Goal: Task Accomplishment & Management: Manage account settings

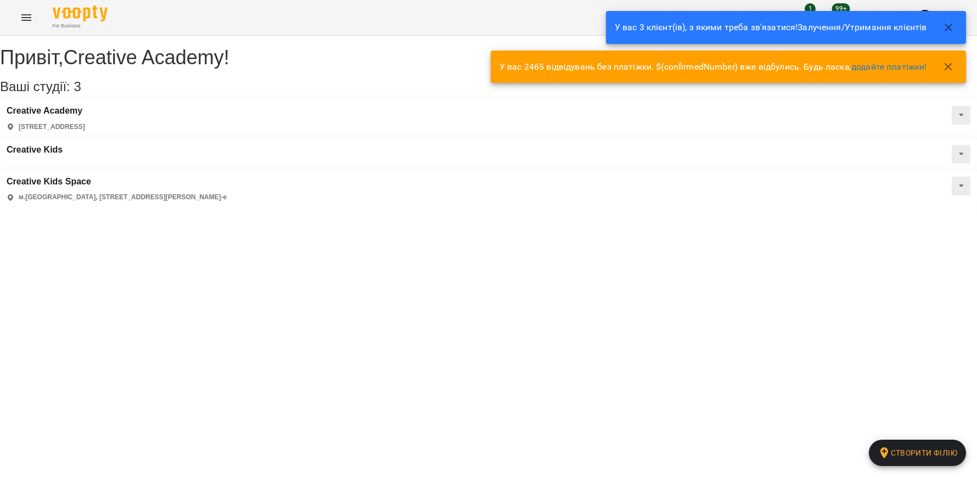
click at [950, 24] on icon "button" at bounding box center [948, 27] width 13 height 13
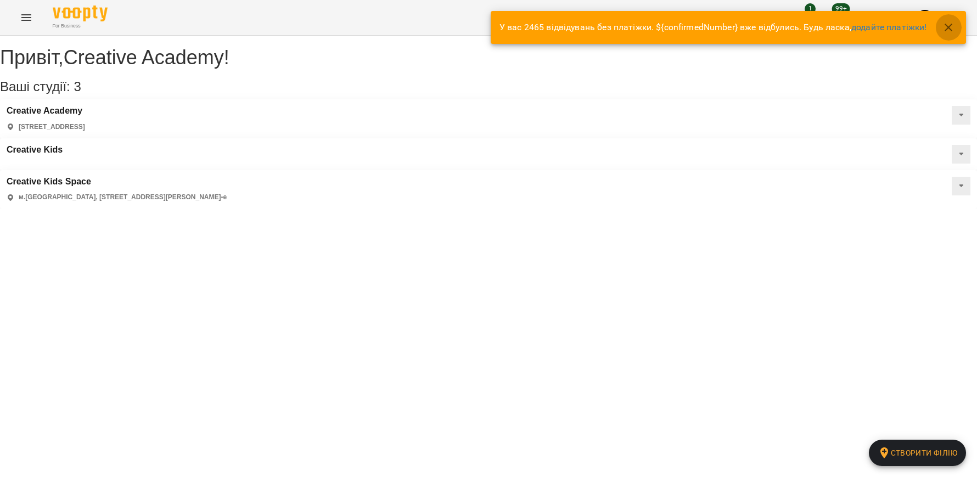
click at [952, 27] on icon "button" at bounding box center [948, 27] width 13 height 13
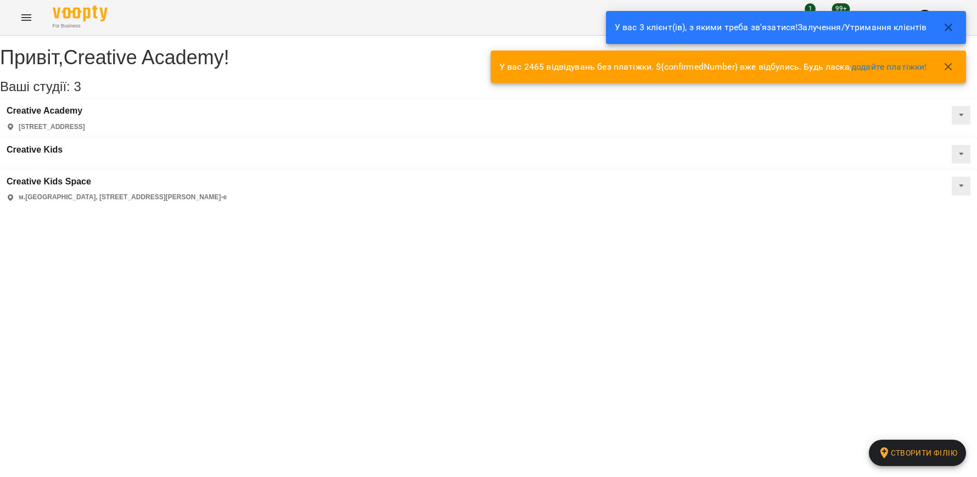
click at [952, 28] on icon "button" at bounding box center [948, 27] width 13 height 13
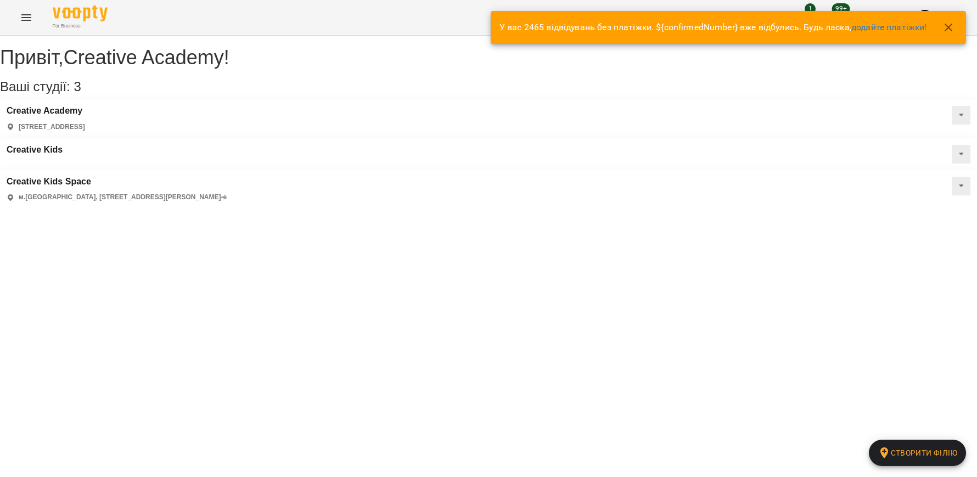
click at [951, 24] on icon "button" at bounding box center [948, 27] width 13 height 13
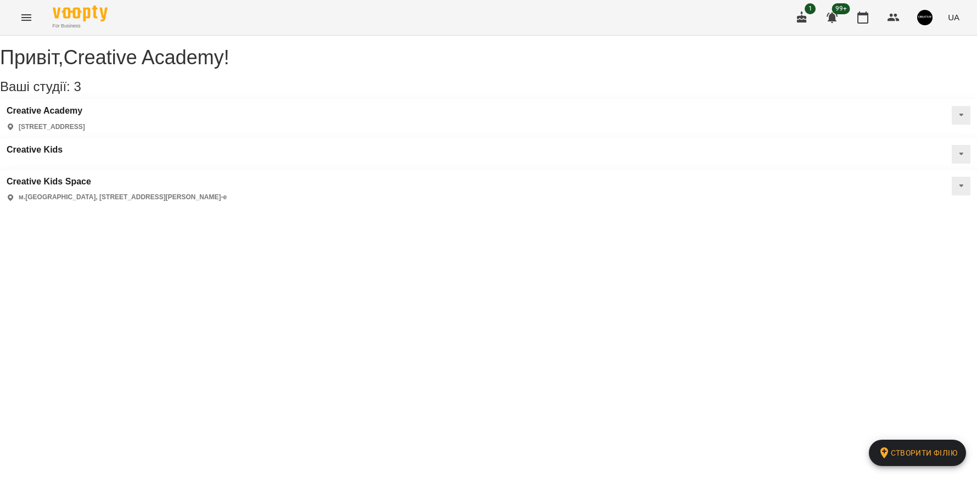
click at [932, 18] on img "button" at bounding box center [925, 17] width 15 height 15
click at [910, 100] on span "Вийти" at bounding box center [903, 100] width 27 height 13
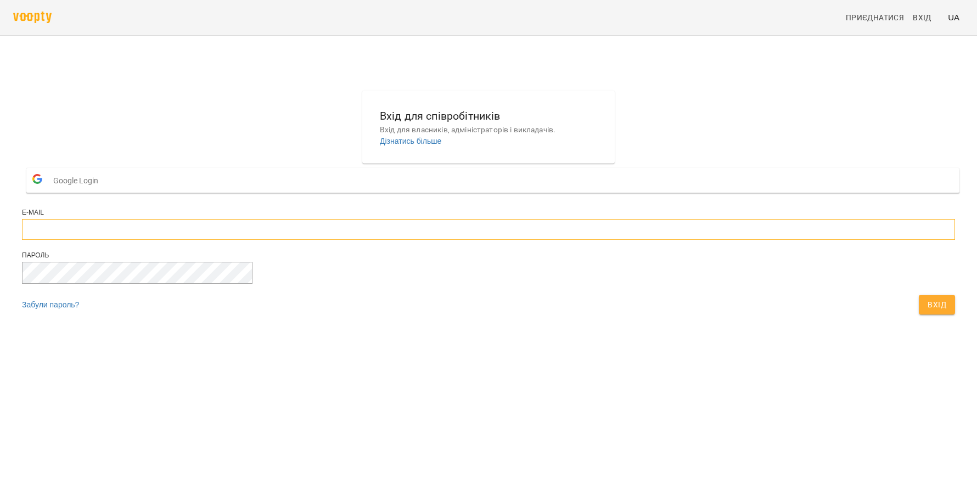
type input "**********"
click at [928, 311] on span "Вхід" at bounding box center [937, 304] width 19 height 13
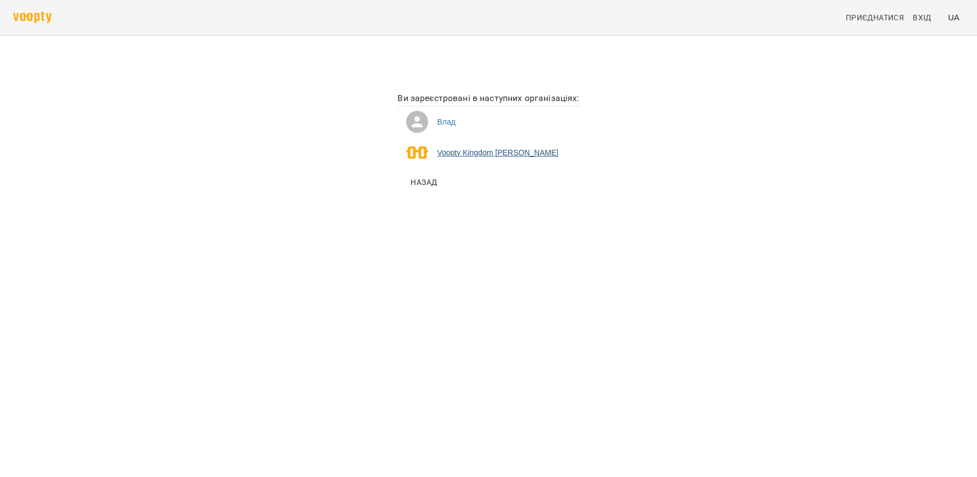
click at [415, 153] on li "Voopty Kingdom Ямпольський Владислав Костянтинович" at bounding box center [489, 152] width 182 height 31
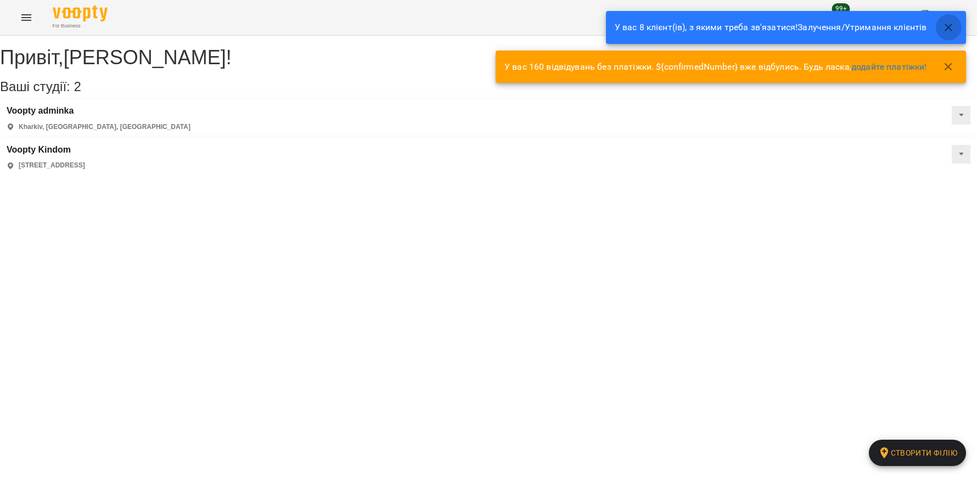
click at [949, 25] on icon "button" at bounding box center [948, 27] width 13 height 13
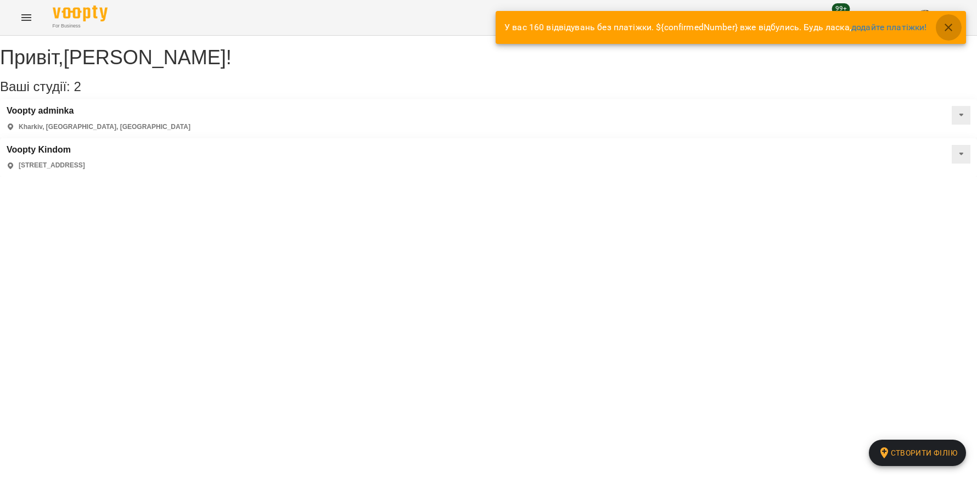
click at [946, 28] on icon "button" at bounding box center [948, 27] width 13 height 13
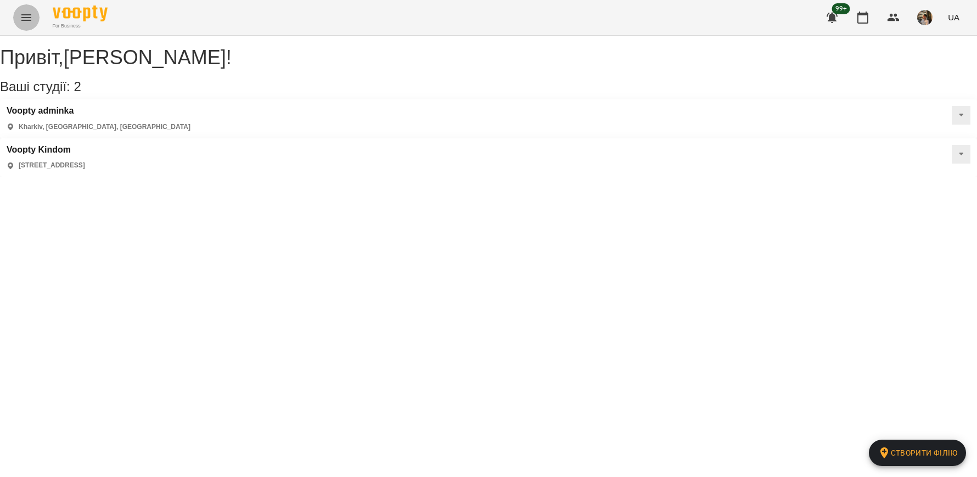
click at [26, 19] on icon "Menu" at bounding box center [26, 17] width 13 height 13
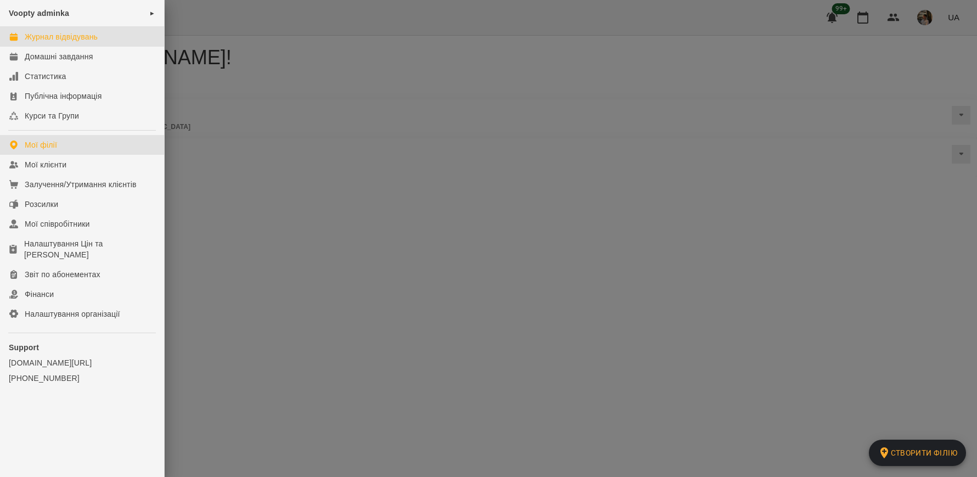
click at [53, 38] on div "Журнал відвідувань" at bounding box center [61, 36] width 73 height 11
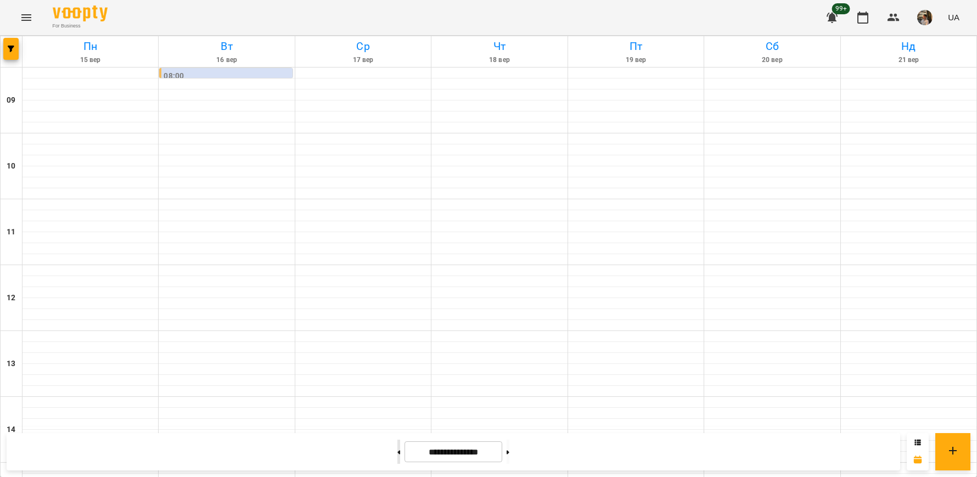
click at [398, 454] on button at bounding box center [399, 452] width 3 height 24
type input "**********"
click at [26, 18] on icon "Menu" at bounding box center [26, 17] width 13 height 13
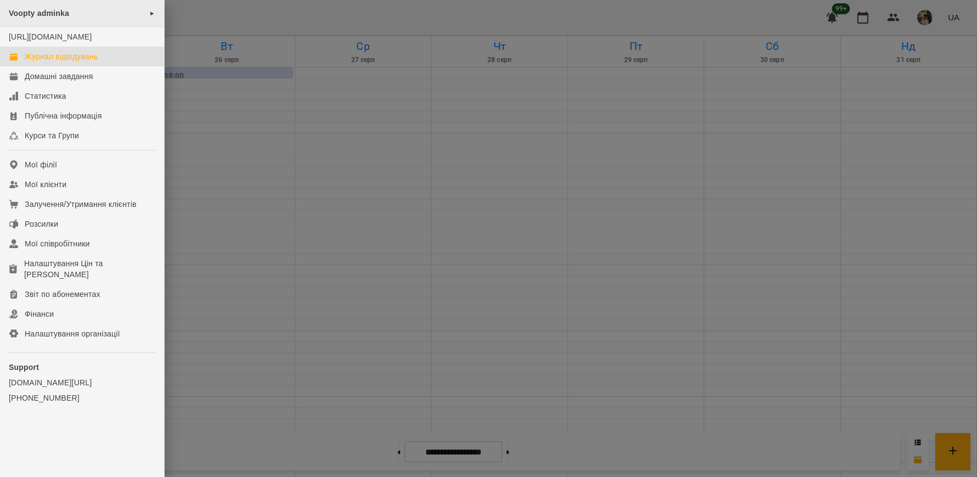
click at [57, 15] on span "Voopty adminka" at bounding box center [39, 13] width 60 height 9
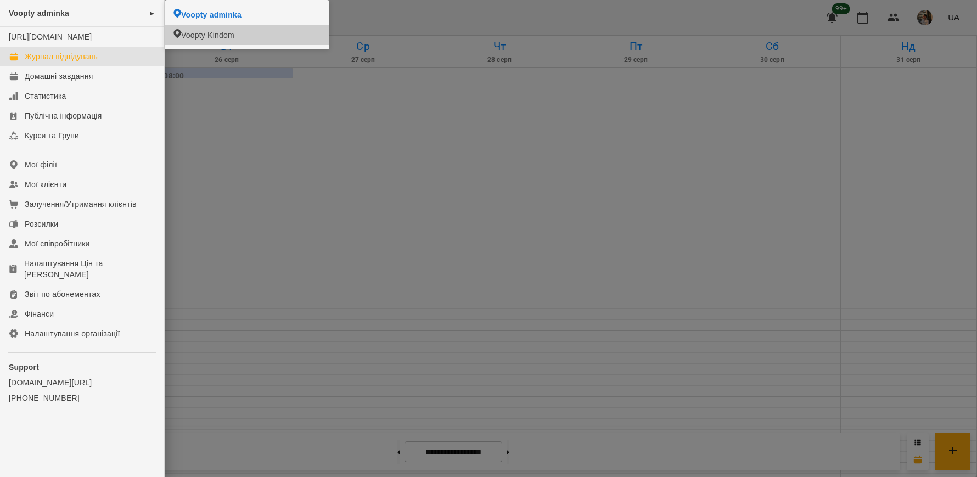
click at [225, 36] on span "Voopty Kindom" at bounding box center [207, 35] width 53 height 11
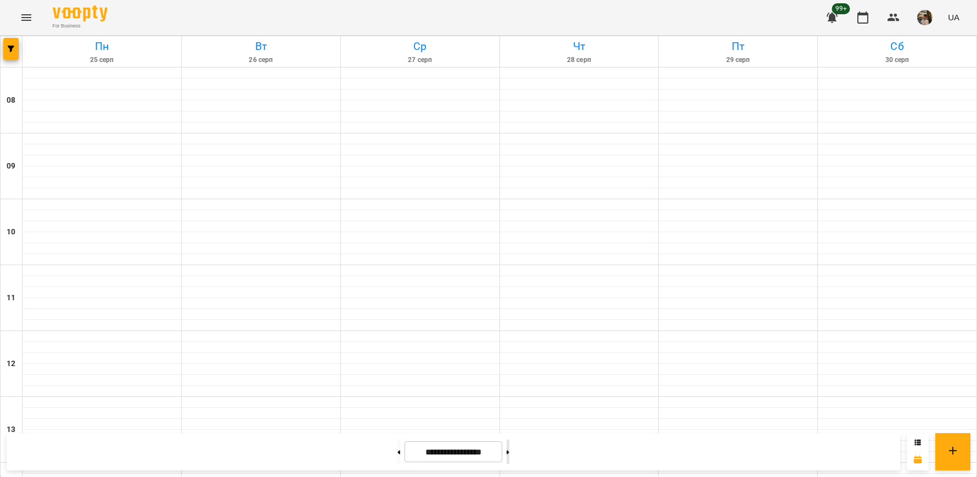
click at [510, 451] on button at bounding box center [508, 452] width 3 height 24
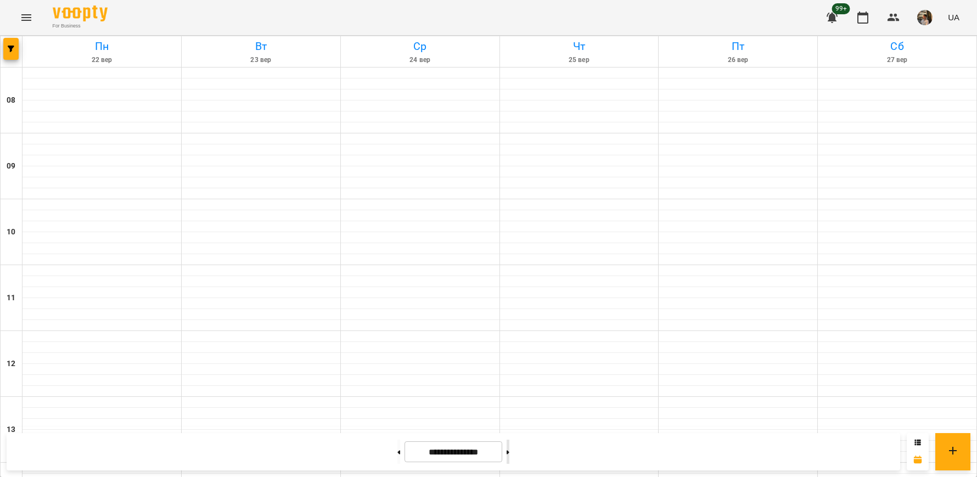
type input "**********"
click at [931, 20] on img "button" at bounding box center [925, 17] width 15 height 15
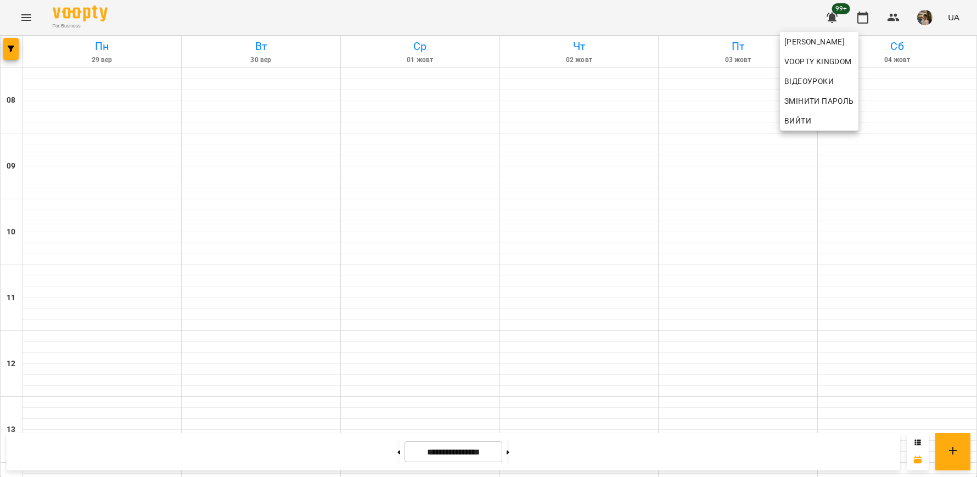
click at [804, 119] on span "Вийти" at bounding box center [798, 120] width 27 height 13
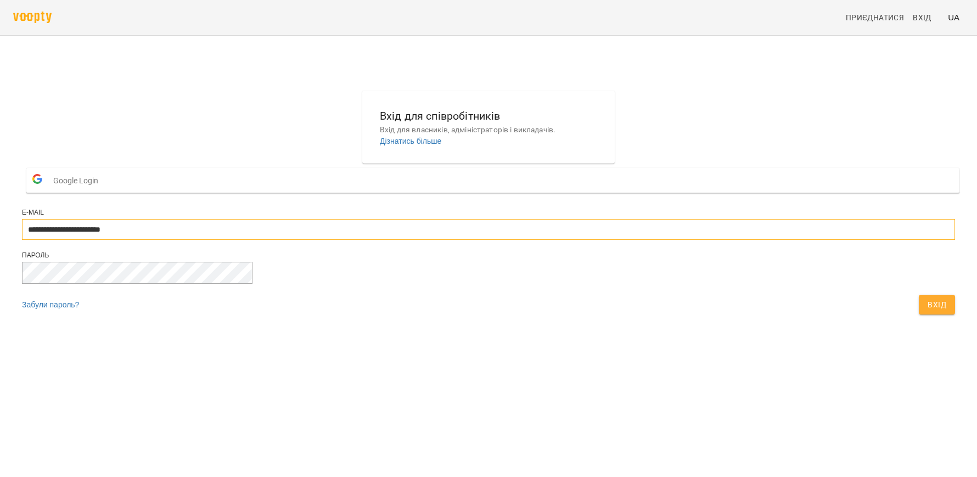
click at [544, 240] on input "**********" at bounding box center [488, 229] width 933 height 21
paste input "**"
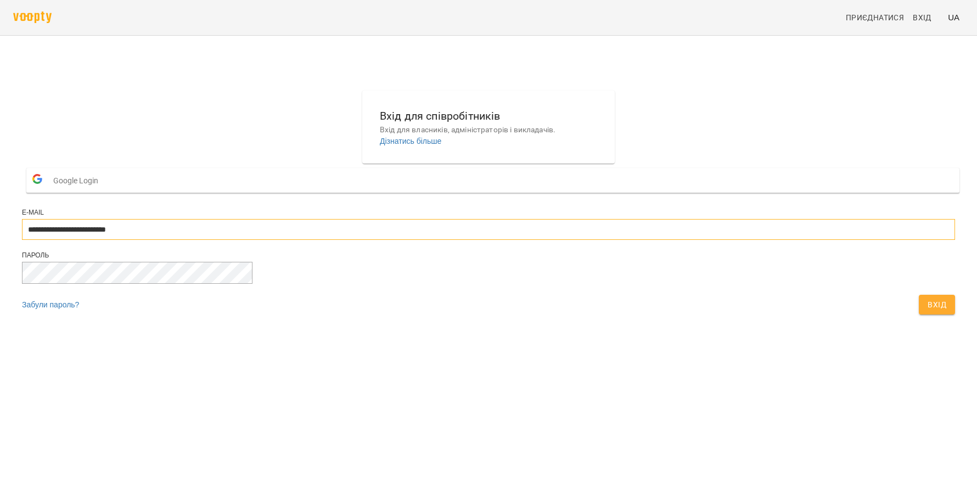
type input "**********"
click at [663, 307] on div "**********" at bounding box center [489, 205] width 942 height 238
click at [928, 311] on span "Вхід" at bounding box center [937, 304] width 19 height 13
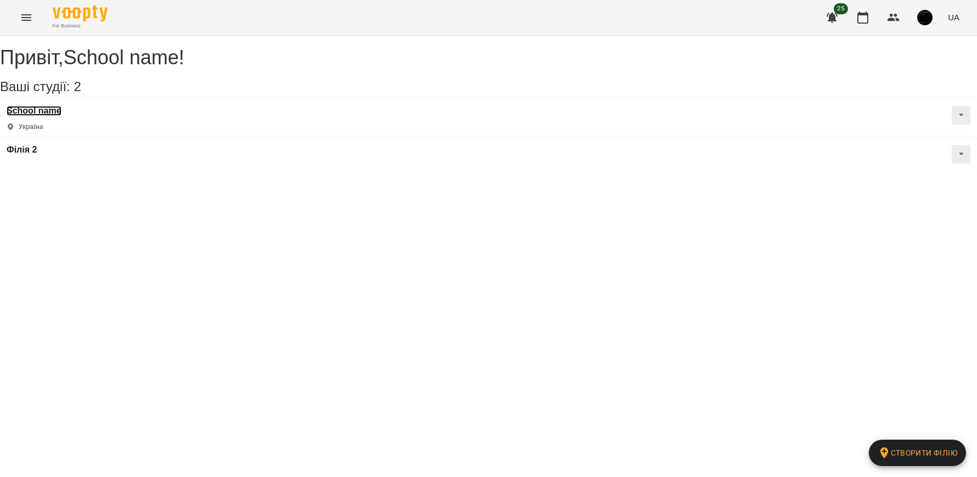
click at [62, 116] on h3 "School name" at bounding box center [34, 111] width 55 height 10
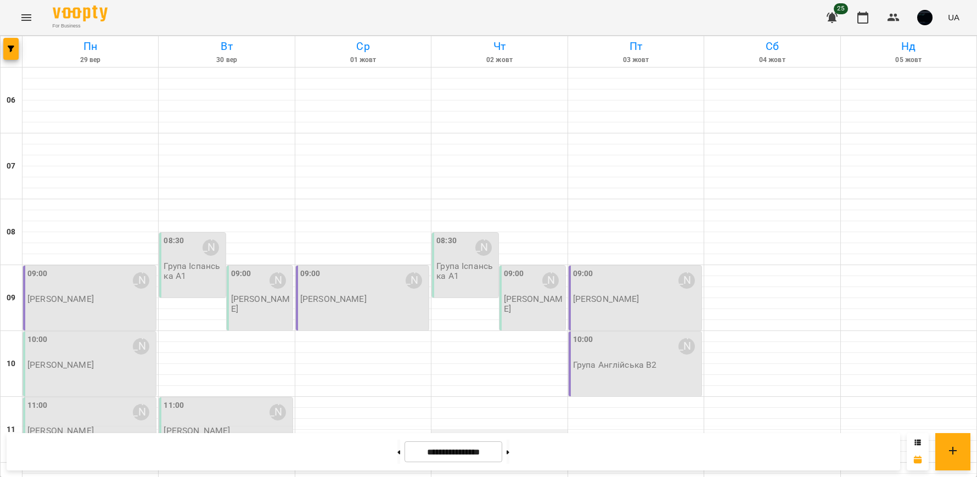
scroll to position [178, 0]
click at [398, 451] on button at bounding box center [399, 452] width 3 height 24
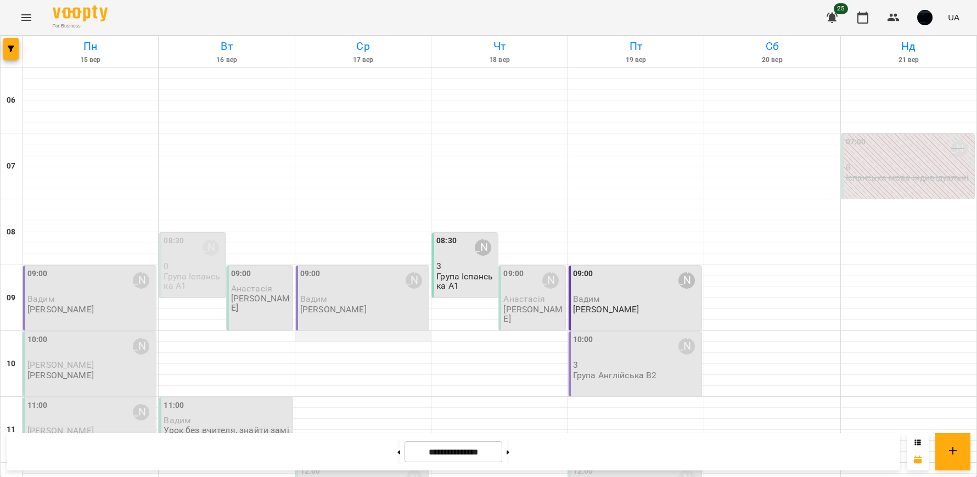
scroll to position [122, 0]
click at [11, 46] on icon "button" at bounding box center [11, 49] width 7 height 7
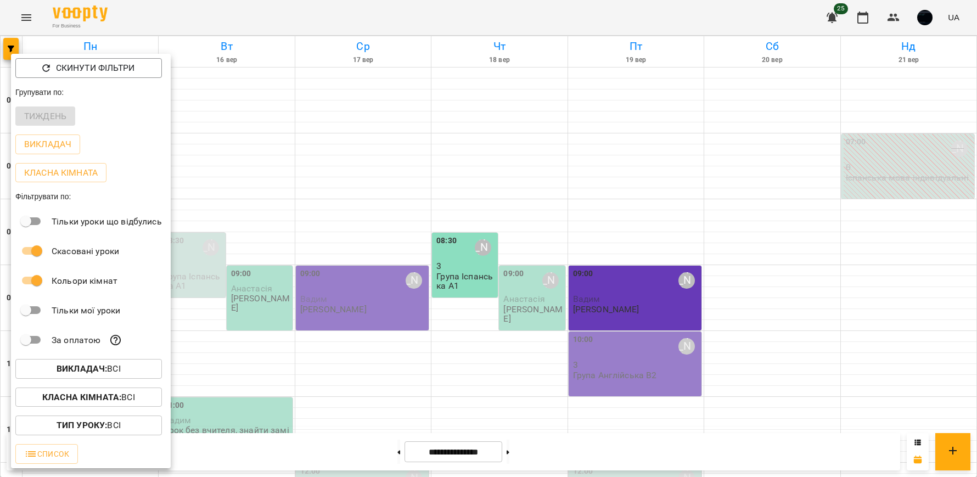
click at [387, 455] on div at bounding box center [488, 238] width 977 height 477
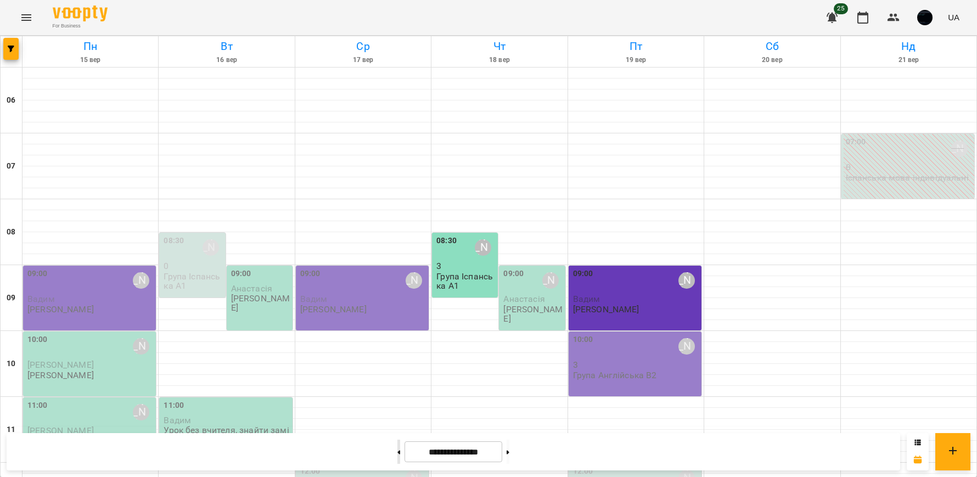
click at [398, 451] on icon at bounding box center [399, 452] width 3 height 4
type input "**********"
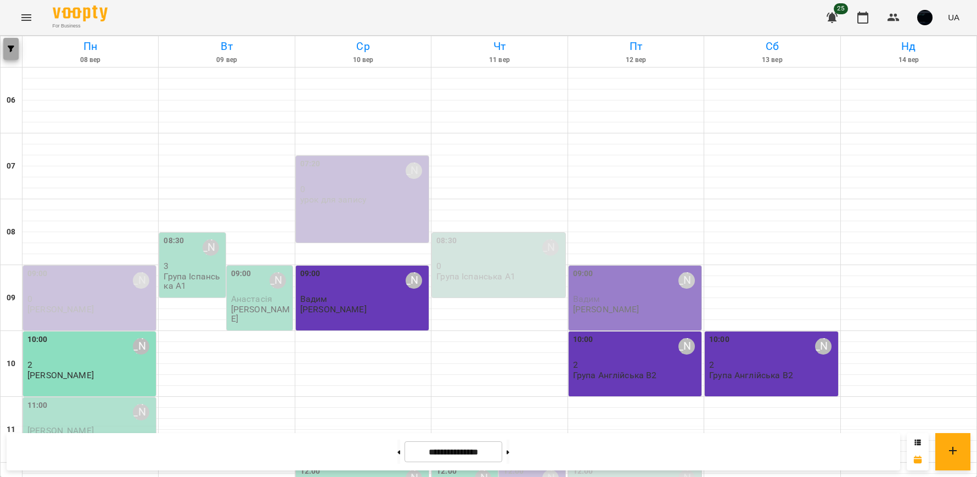
click at [7, 50] on span "button" at bounding box center [10, 49] width 15 height 7
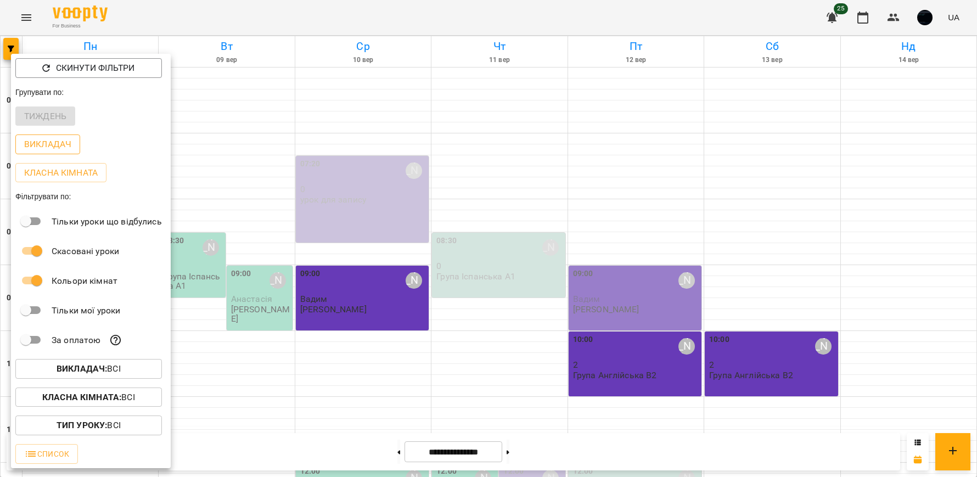
click at [58, 146] on p "Викладач" at bounding box center [47, 144] width 47 height 13
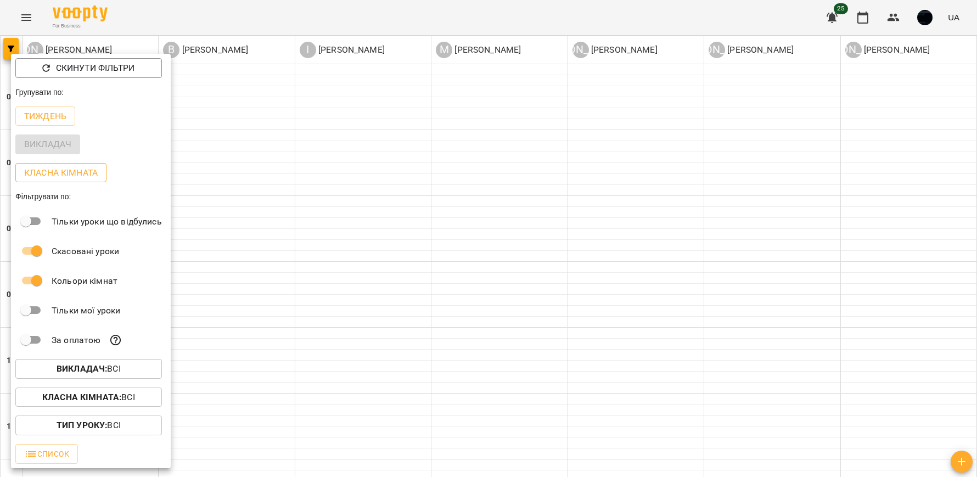
click at [62, 174] on p "Класна кімната" at bounding box center [61, 172] width 74 height 13
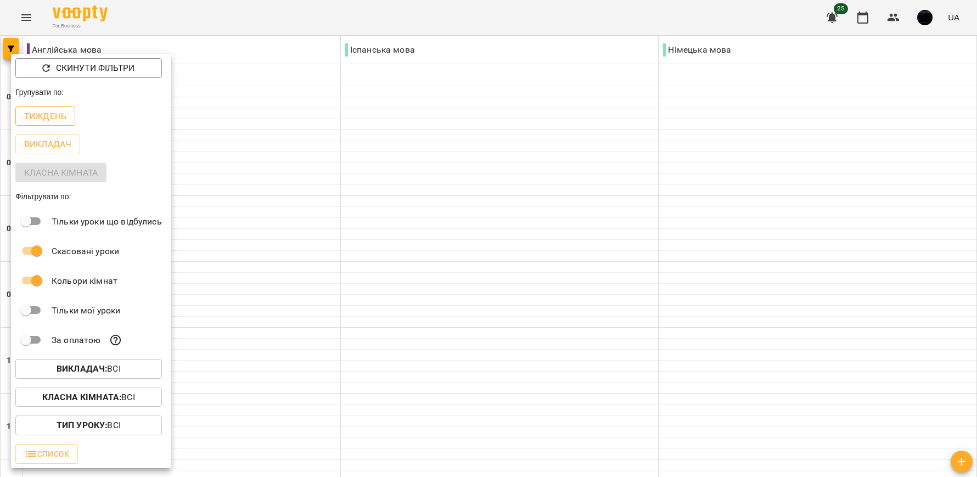
click at [55, 114] on p "Тиждень" at bounding box center [45, 116] width 42 height 13
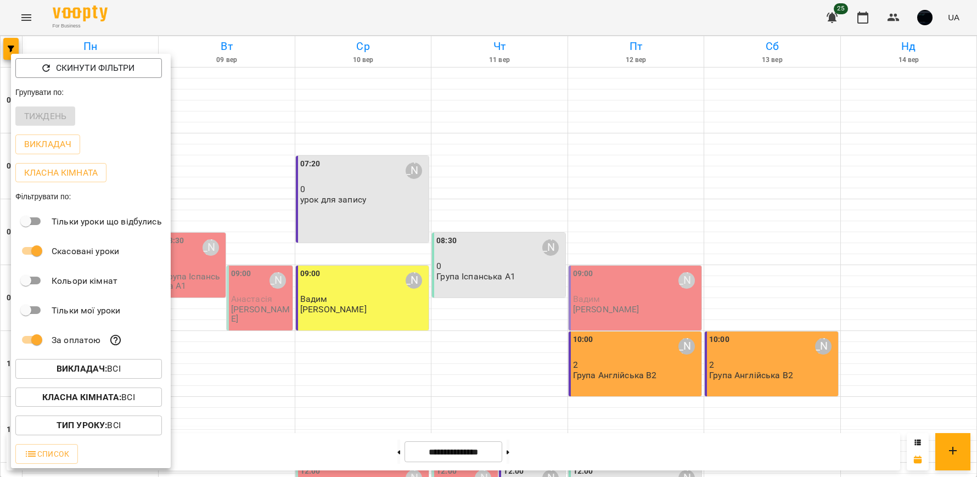
click at [103, 370] on b "Викладач :" at bounding box center [82, 369] width 51 height 10
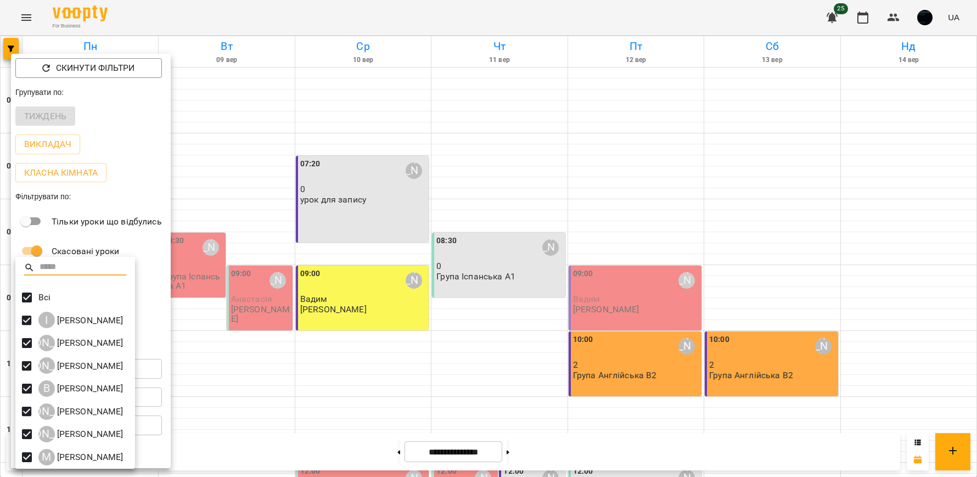
scroll to position [2, 0]
click at [157, 250] on div at bounding box center [488, 238] width 977 height 477
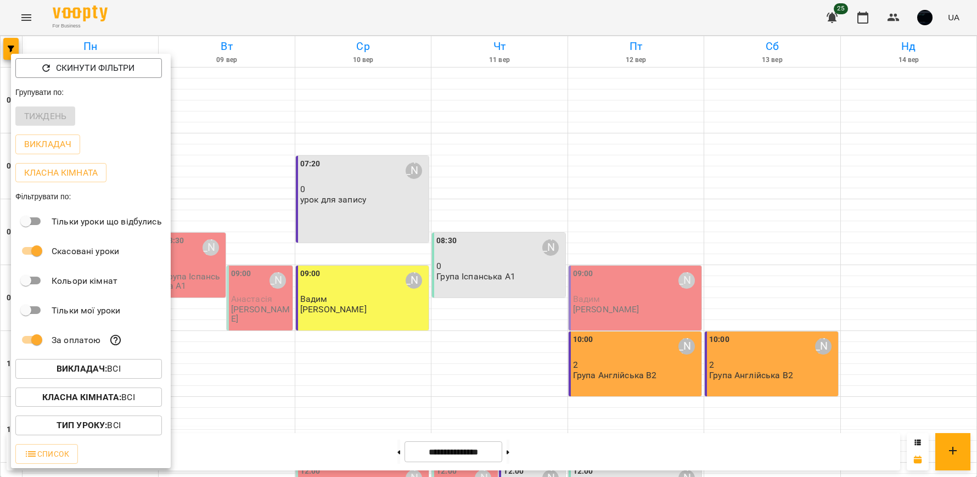
click at [355, 393] on div at bounding box center [488, 238] width 977 height 477
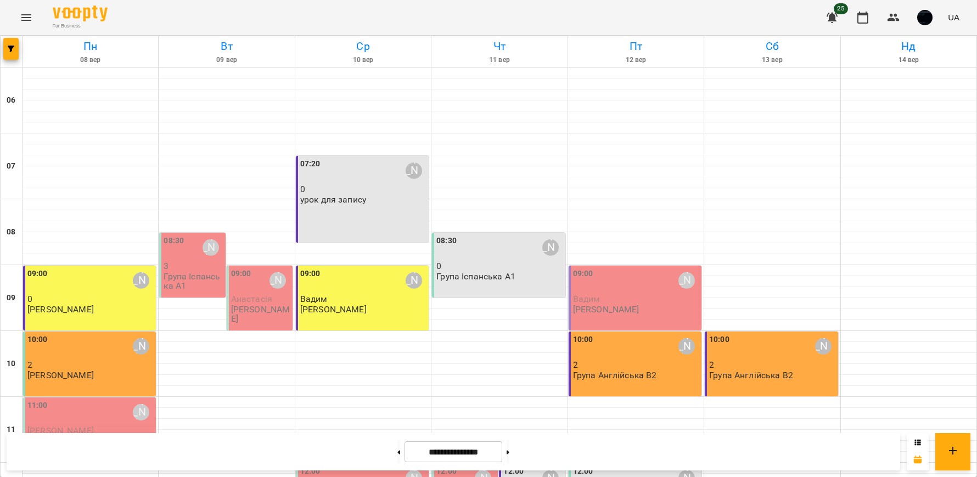
click at [596, 355] on div "10:00 Владислав Петренко" at bounding box center [636, 346] width 126 height 25
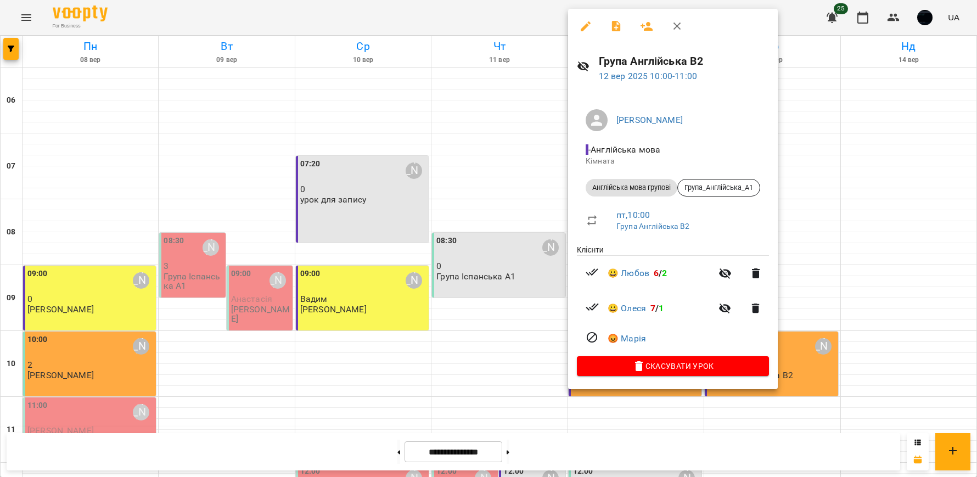
click at [482, 364] on div at bounding box center [488, 238] width 977 height 477
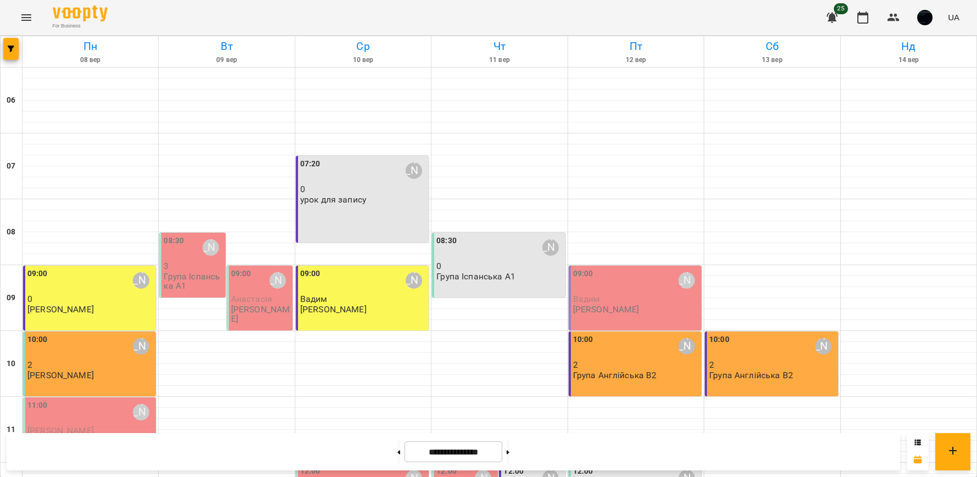
click at [668, 346] on div "10:00 Владислав Петренко" at bounding box center [636, 346] width 126 height 25
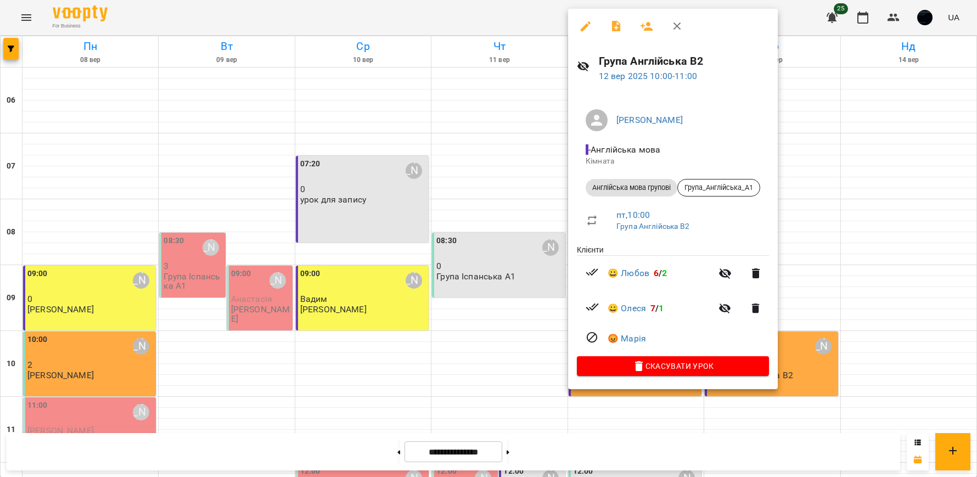
click at [363, 91] on div at bounding box center [488, 238] width 977 height 477
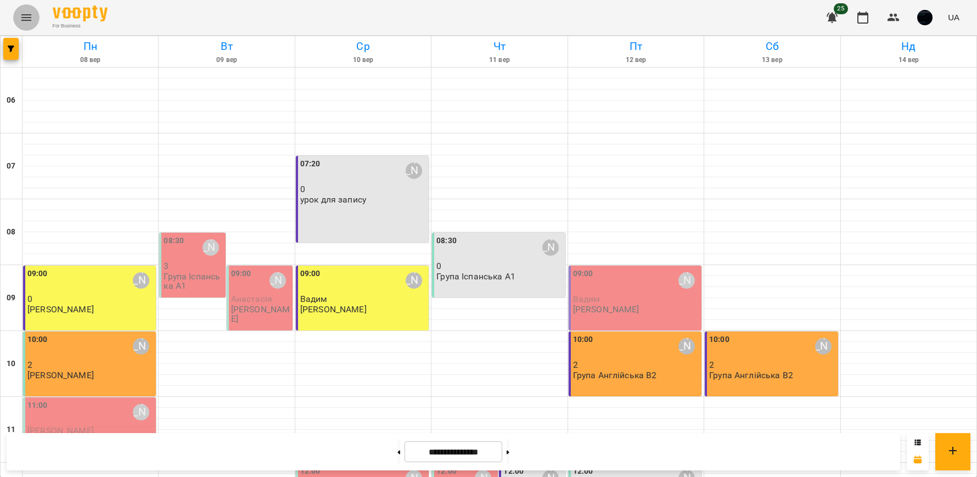
click at [29, 17] on icon "Menu" at bounding box center [26, 17] width 10 height 7
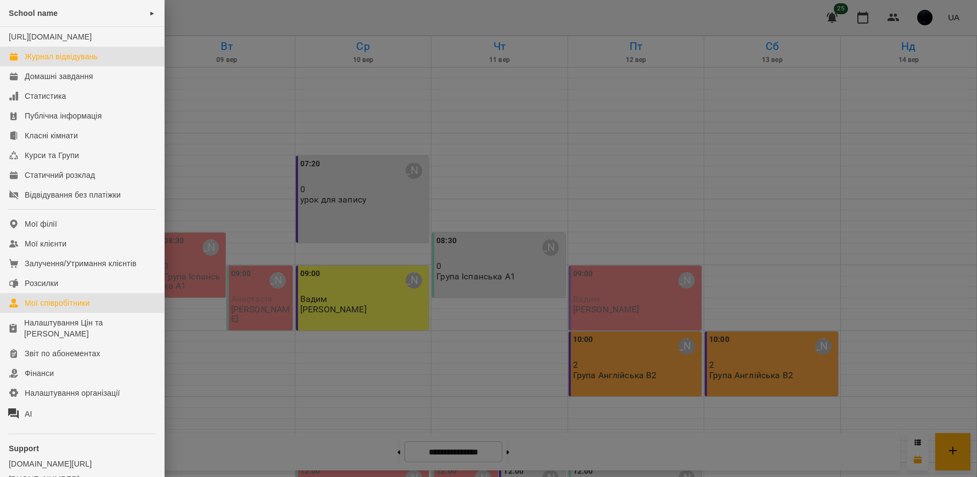
click at [55, 309] on div "Мої співробітники" at bounding box center [57, 303] width 65 height 11
